Goal: Find contact information: Find contact information

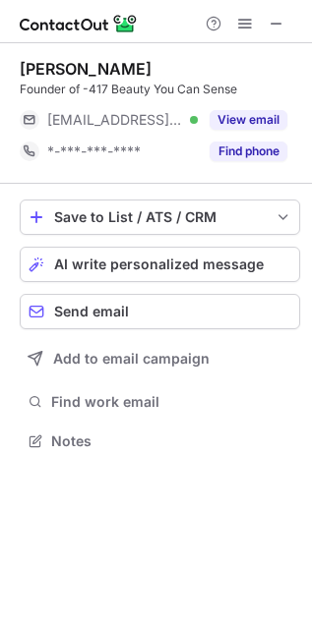
scroll to position [428, 312]
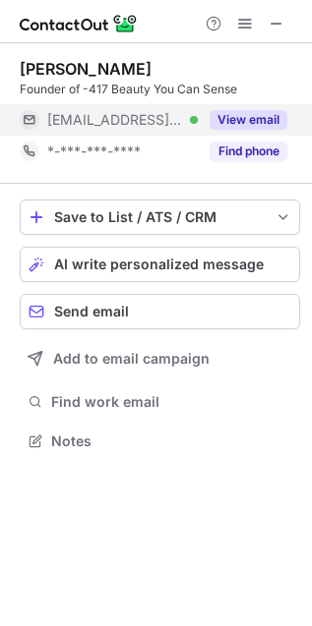
click at [262, 116] on button "View email" at bounding box center [248, 120] width 78 height 20
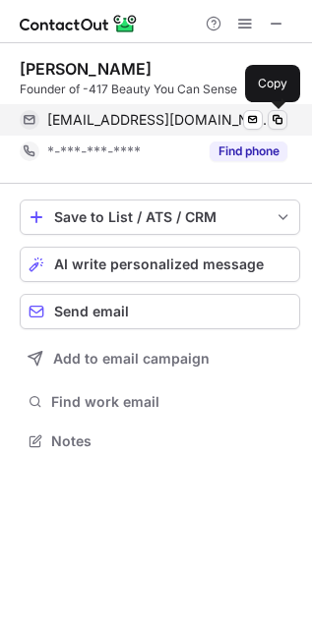
click at [281, 117] on span at bounding box center [277, 120] width 16 height 16
click at [277, 119] on span at bounding box center [277, 120] width 16 height 16
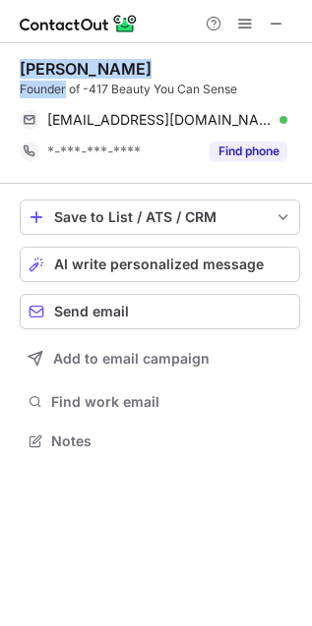
drag, startPoint x: 27, startPoint y: 65, endPoint x: 68, endPoint y: 91, distance: 49.1
click at [66, 89] on div "[PERSON_NAME] Founder of -417 Beauty You Can Sense" at bounding box center [160, 78] width 280 height 39
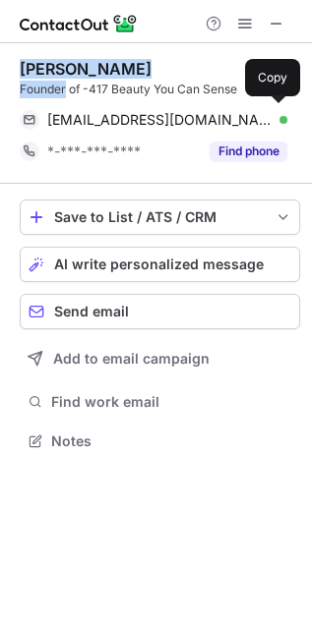
copy div "[PERSON_NAME] Founder"
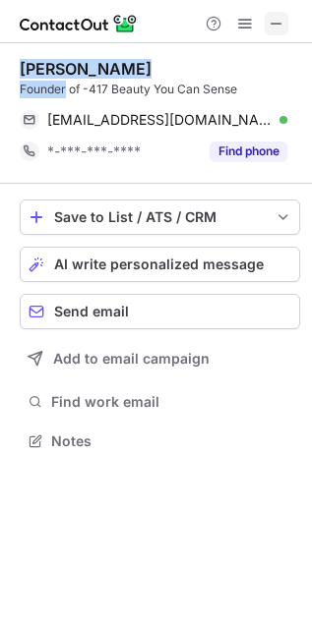
click at [274, 30] on span at bounding box center [276, 24] width 16 height 16
